Goal: Task Accomplishment & Management: Use online tool/utility

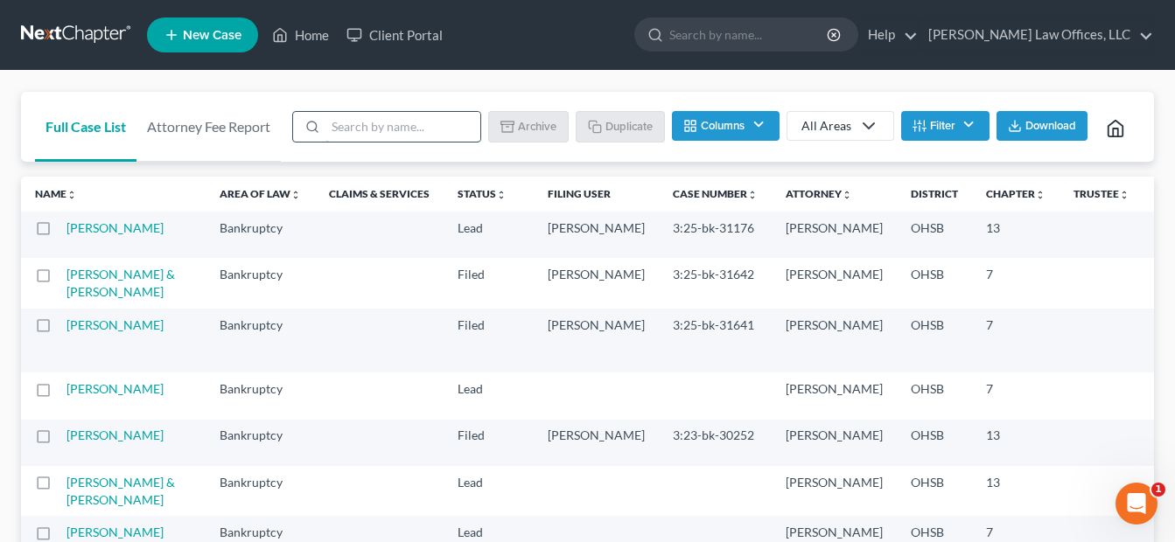
click at [389, 115] on input "search" at bounding box center [402, 127] width 155 height 30
type input "[PERSON_NAME]"
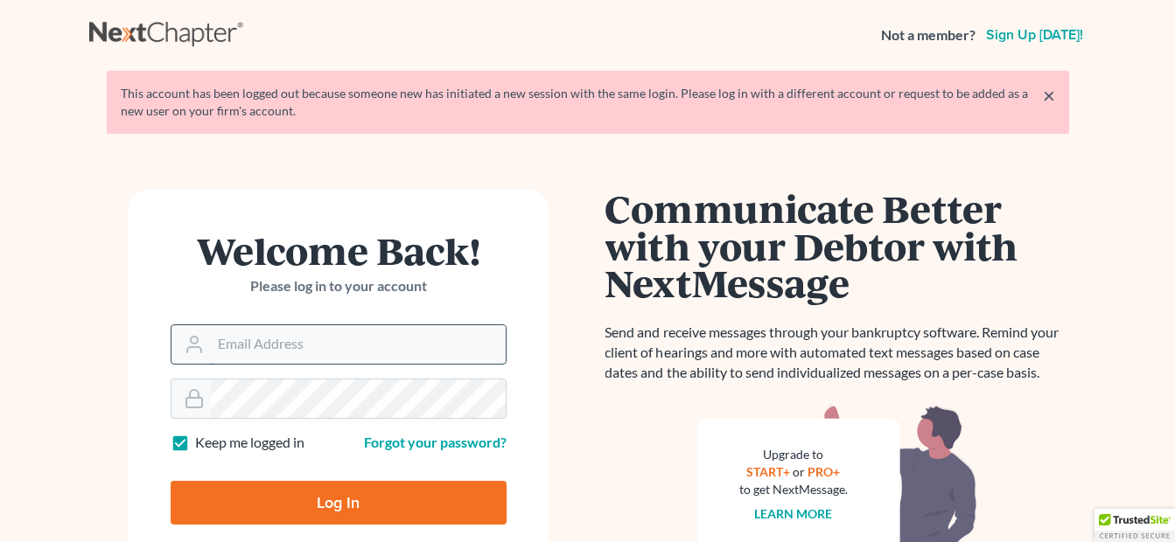
click at [332, 345] on input "Email Address" at bounding box center [358, 344] width 295 height 38
type input "[EMAIL_ADDRESS][DOMAIN_NAME]"
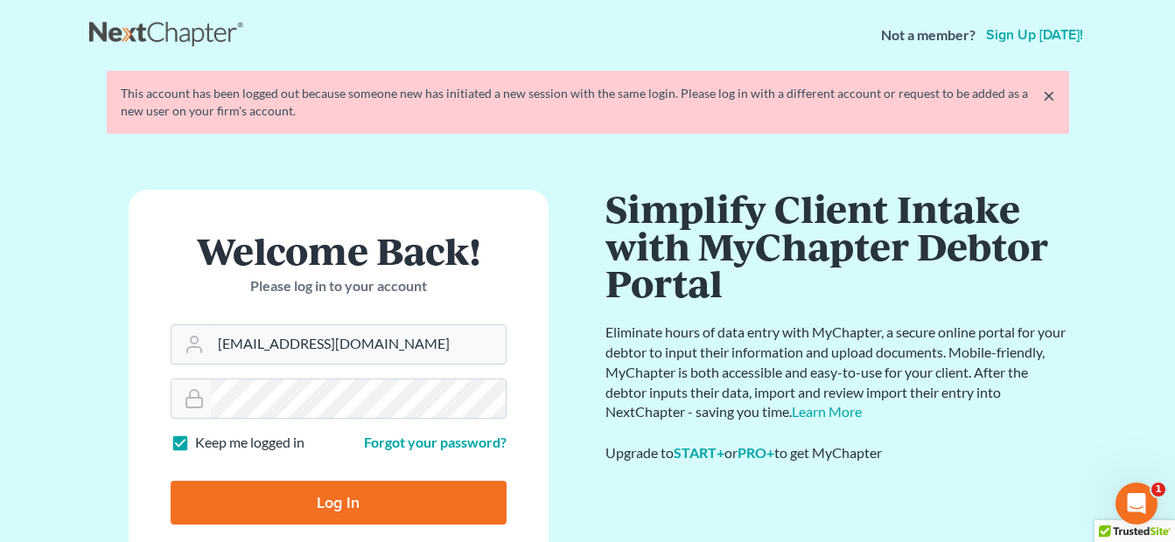
click at [348, 491] on input "Log In" at bounding box center [339, 503] width 336 height 44
type input "Thinking..."
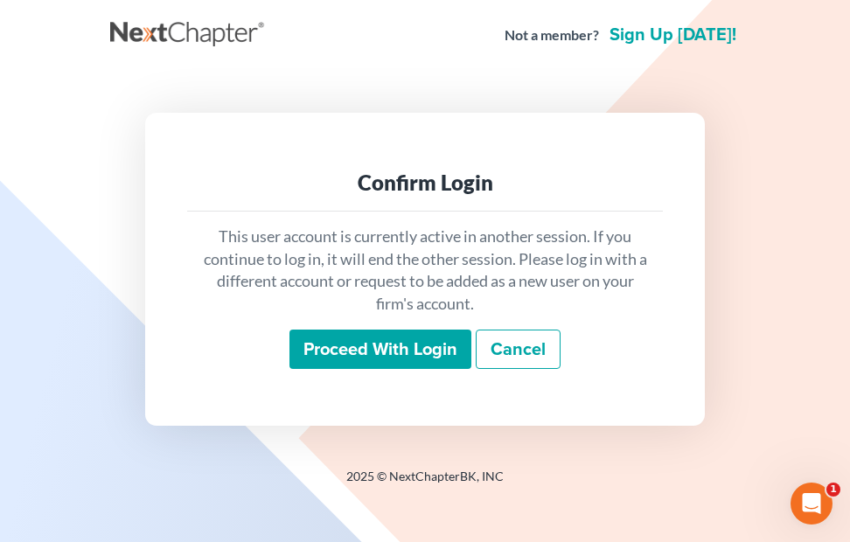
click at [380, 338] on input "Proceed with login" at bounding box center [380, 350] width 182 height 40
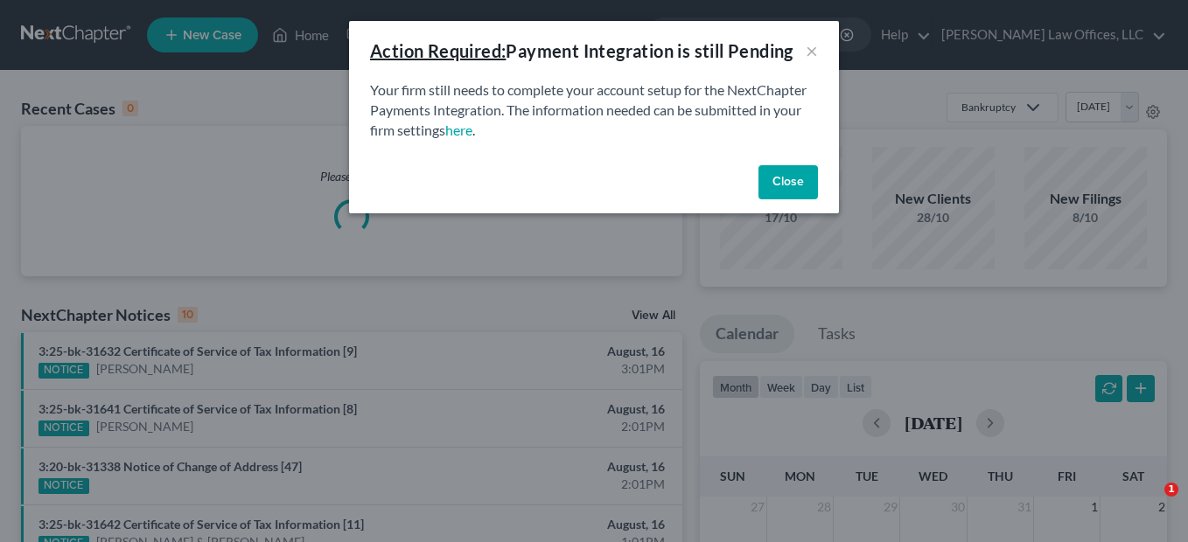
click at [784, 181] on button "Close" at bounding box center [787, 182] width 59 height 35
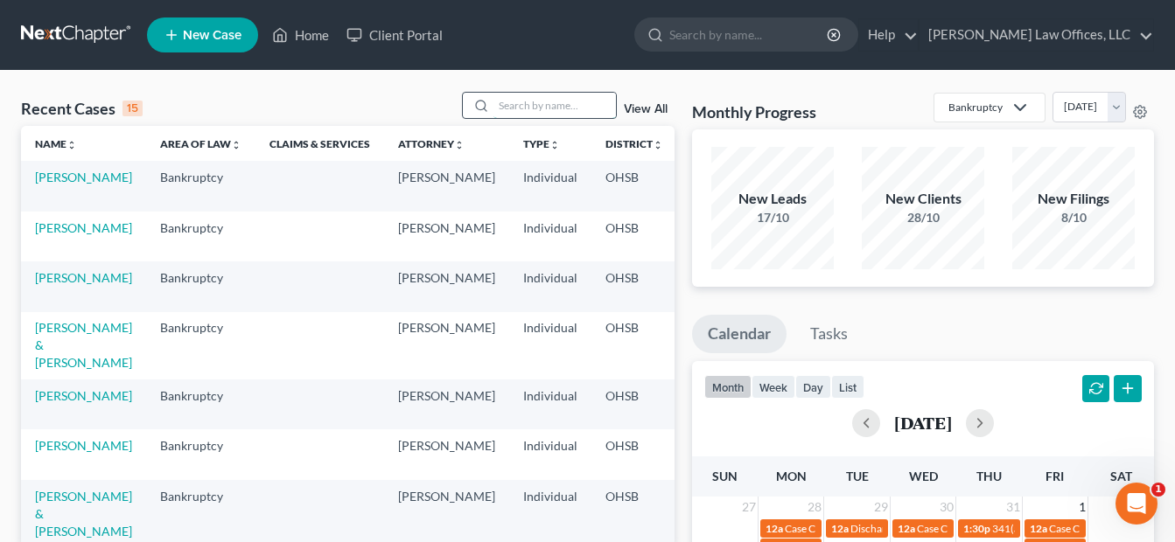
click at [547, 103] on input "search" at bounding box center [554, 105] width 122 height 25
type input "[PERSON_NAME]"
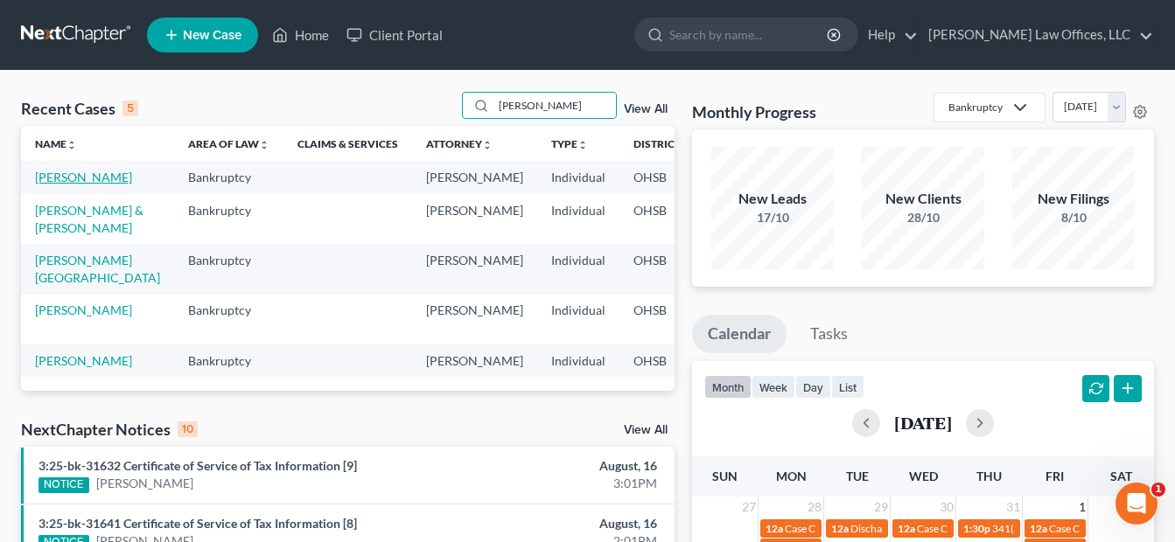
click at [47, 185] on link "[PERSON_NAME]" at bounding box center [83, 177] width 97 height 15
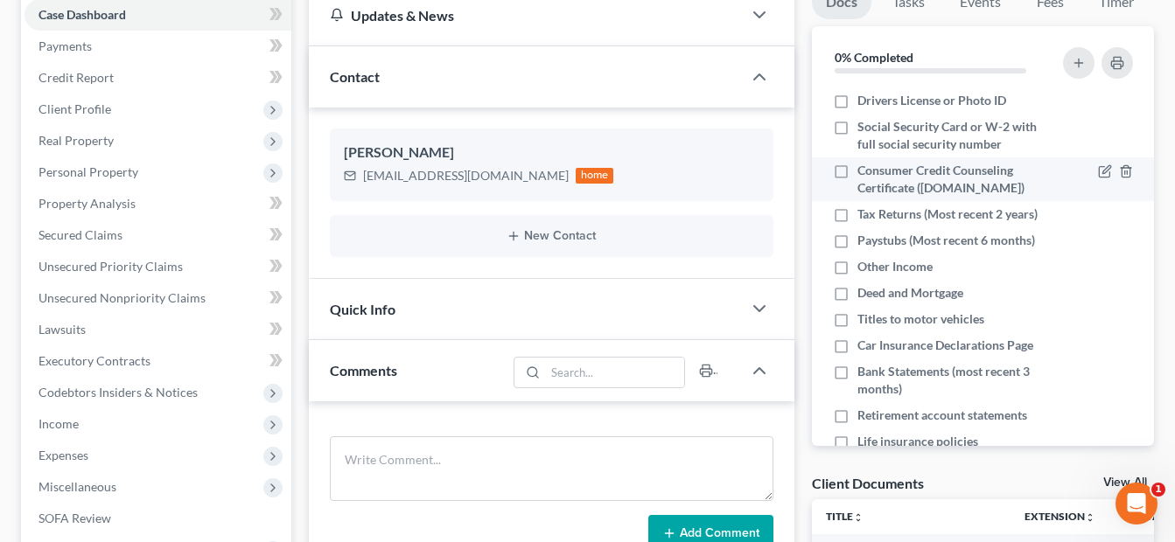
scroll to position [175, 0]
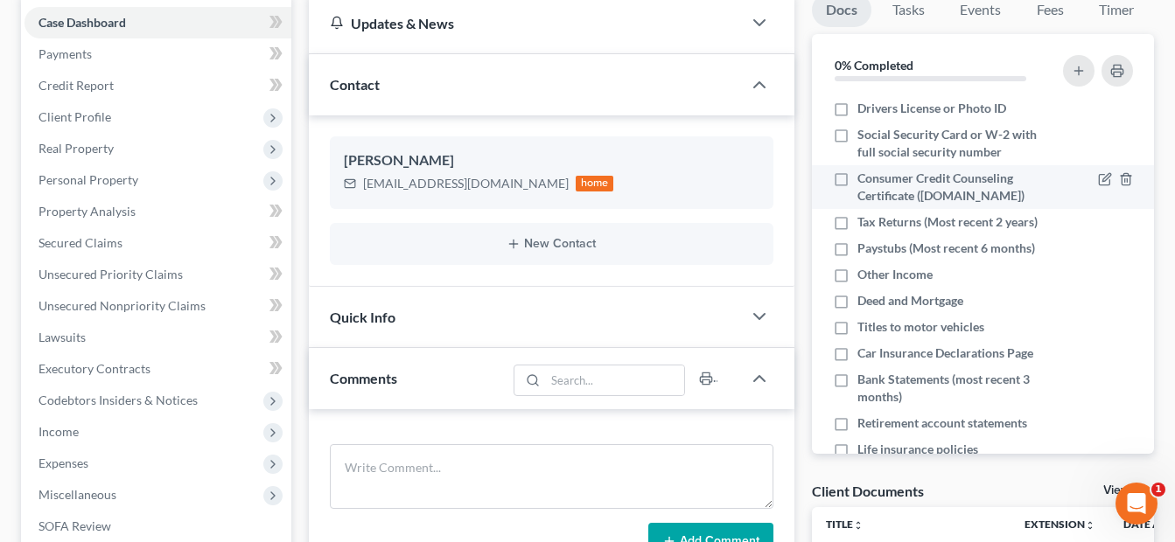
click at [849, 183] on label "Consumer Credit Counseling Certificate (www.summitfe.org)" at bounding box center [955, 187] width 196 height 35
click at [849, 181] on input "Consumer Credit Counseling Certificate (www.summitfe.org)" at bounding box center [869, 175] width 11 height 11
checkbox input "true"
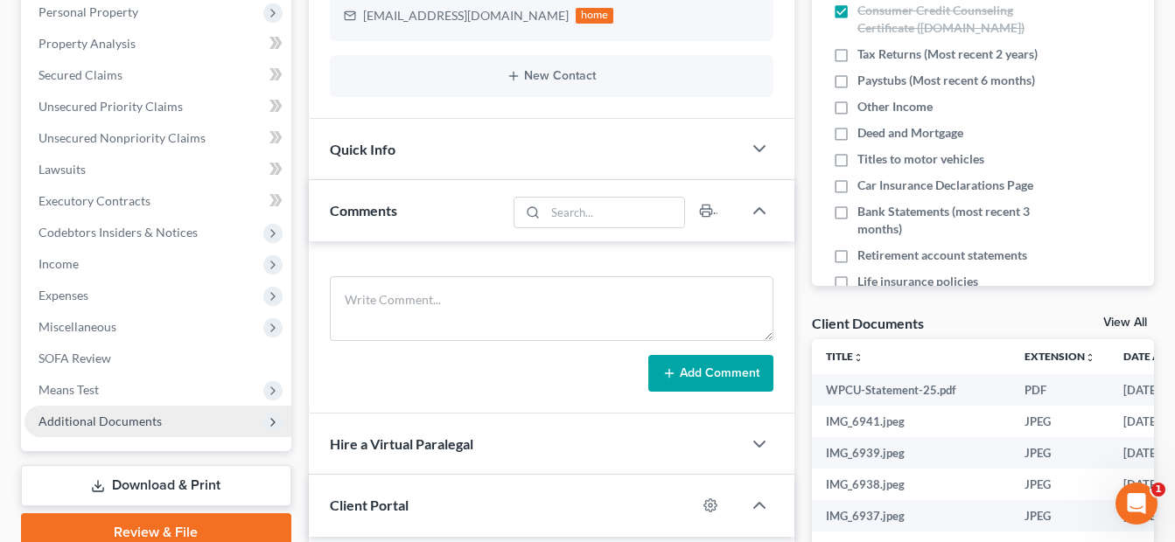
scroll to position [350, 0]
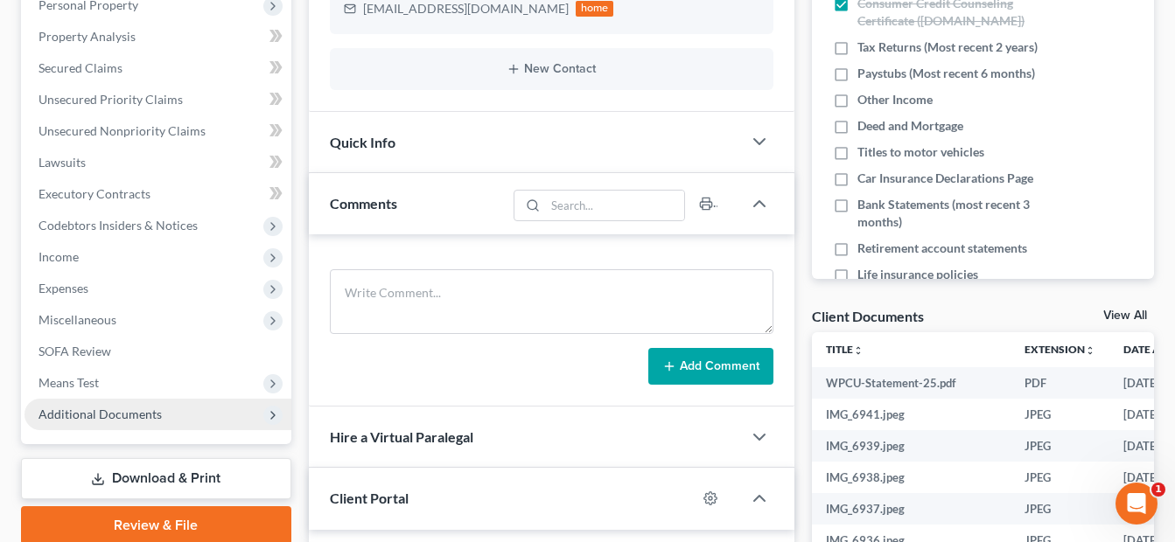
click at [99, 415] on span "Additional Documents" at bounding box center [99, 414] width 123 height 15
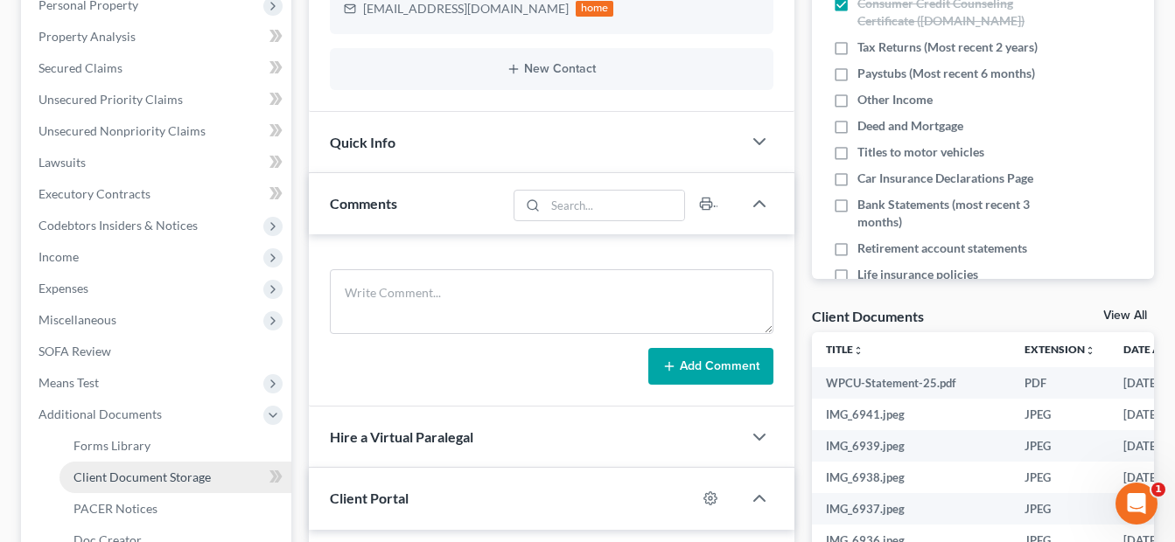
click at [189, 473] on span "Client Document Storage" at bounding box center [141, 477] width 137 height 15
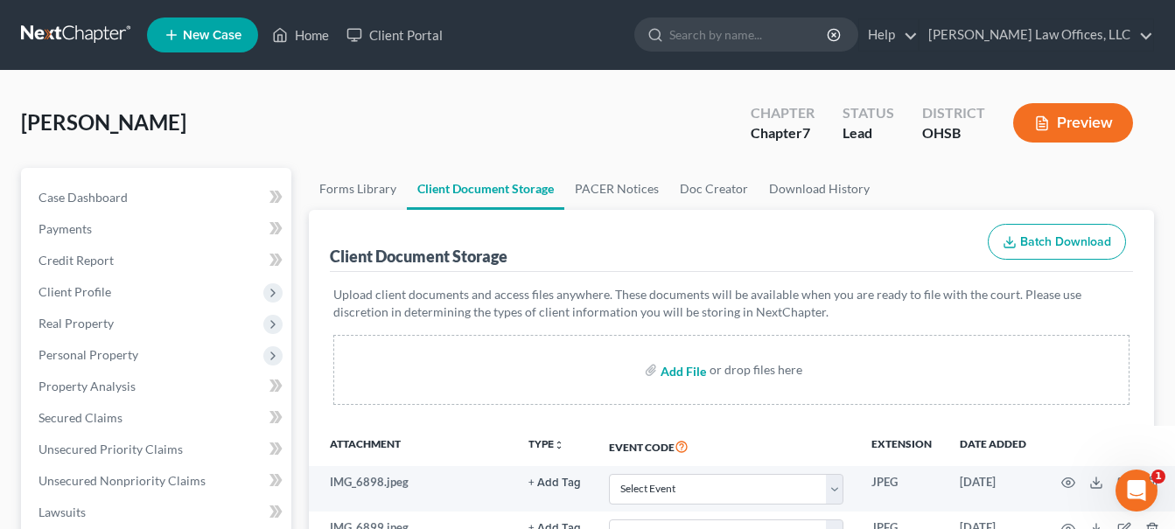
drag, startPoint x: 522, startPoint y: 419, endPoint x: 686, endPoint y: 370, distance: 170.7
click at [686, 370] on input "file" at bounding box center [681, 369] width 42 height 31
type input "C:\fakepath\Certificate (56).pdf"
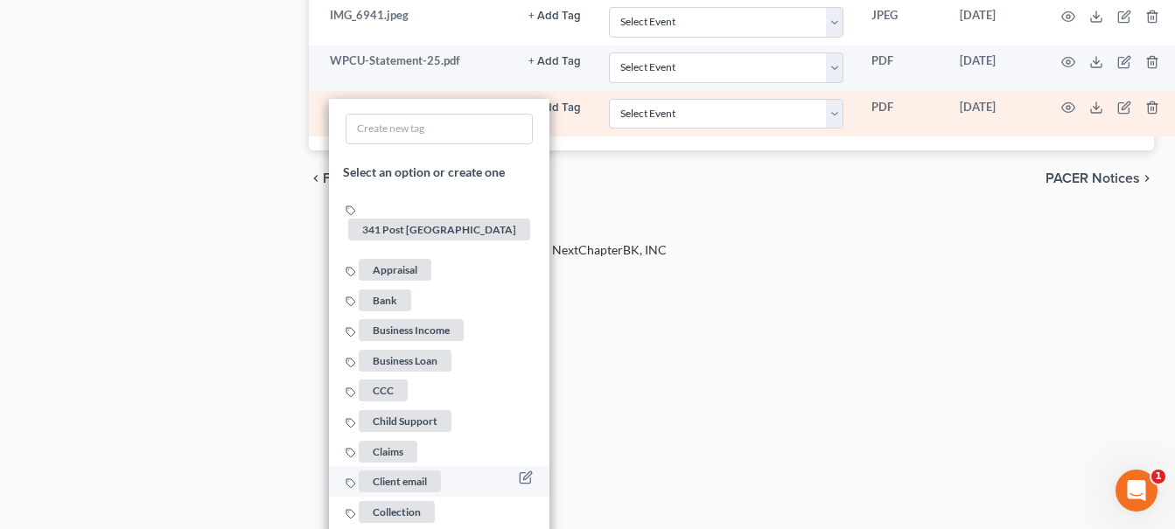
scroll to position [1931, 0]
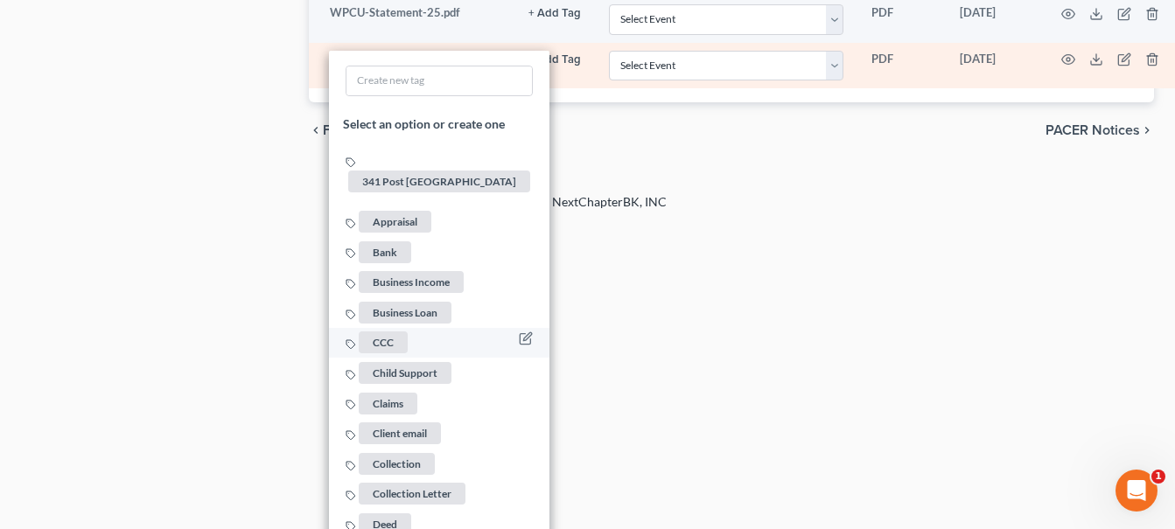
click at [380, 331] on span "CCC" at bounding box center [383, 342] width 49 height 22
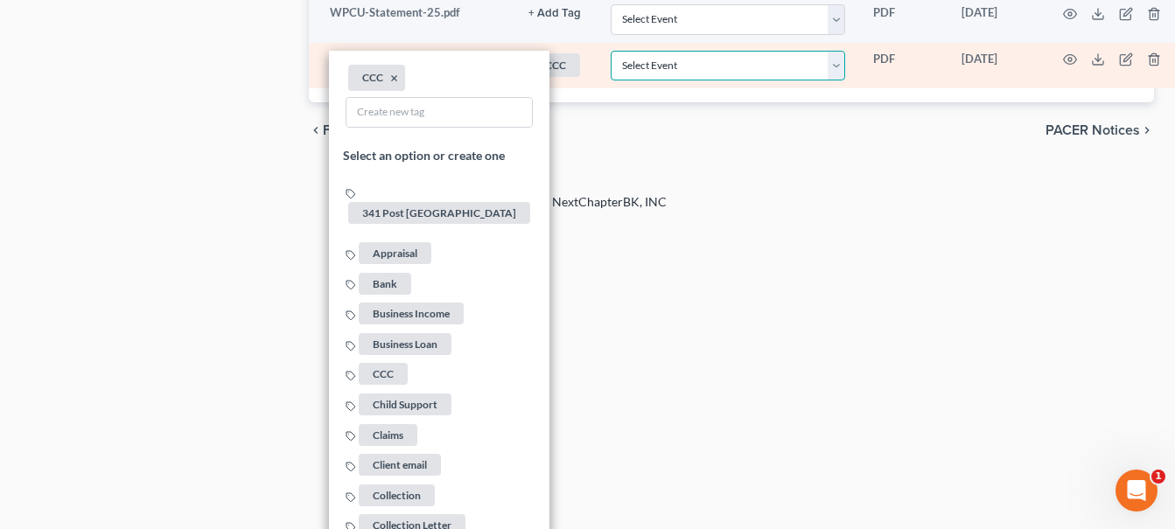
click at [840, 68] on select "Select Event 20 Largest Unsecured Creditors Amended Document Amended List of Cr…" at bounding box center [727, 66] width 235 height 31
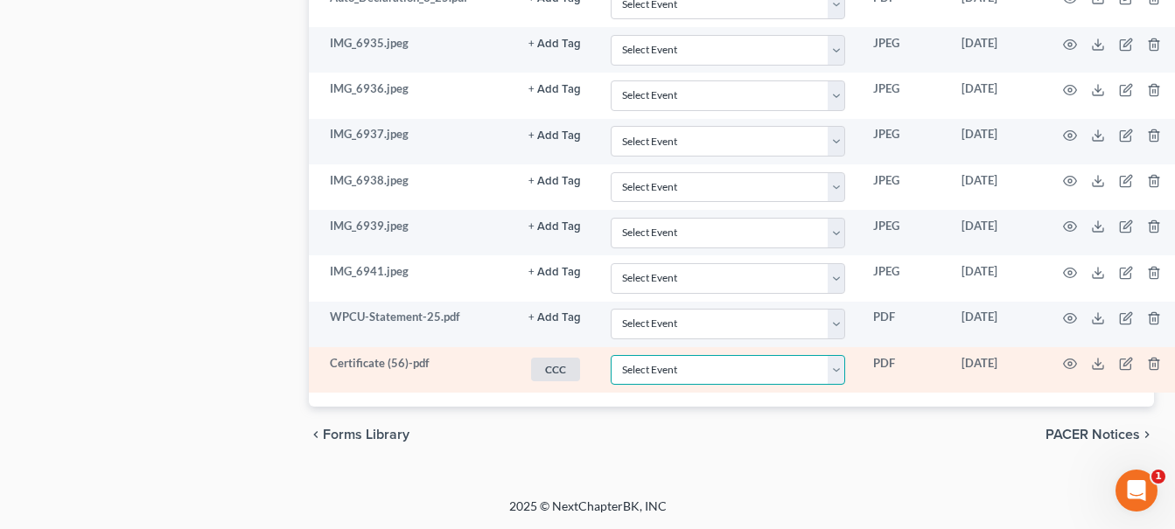
select select "7"
click at [610, 355] on select "Select Event 20 Largest Unsecured Creditors Amended Document Amended List of Cr…" at bounding box center [727, 370] width 235 height 31
click at [849, 365] on polyline at bounding box center [1098, 364] width 6 height 3
